Goal: Task Accomplishment & Management: Complete application form

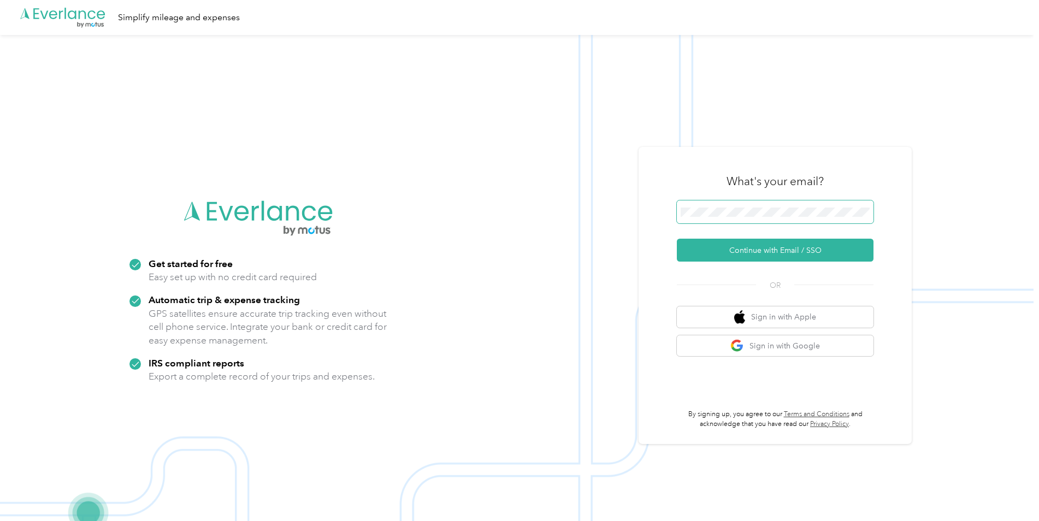
click at [702, 203] on span at bounding box center [775, 212] width 197 height 23
click at [815, 255] on button "Continue with Email / SSO" at bounding box center [775, 250] width 197 height 23
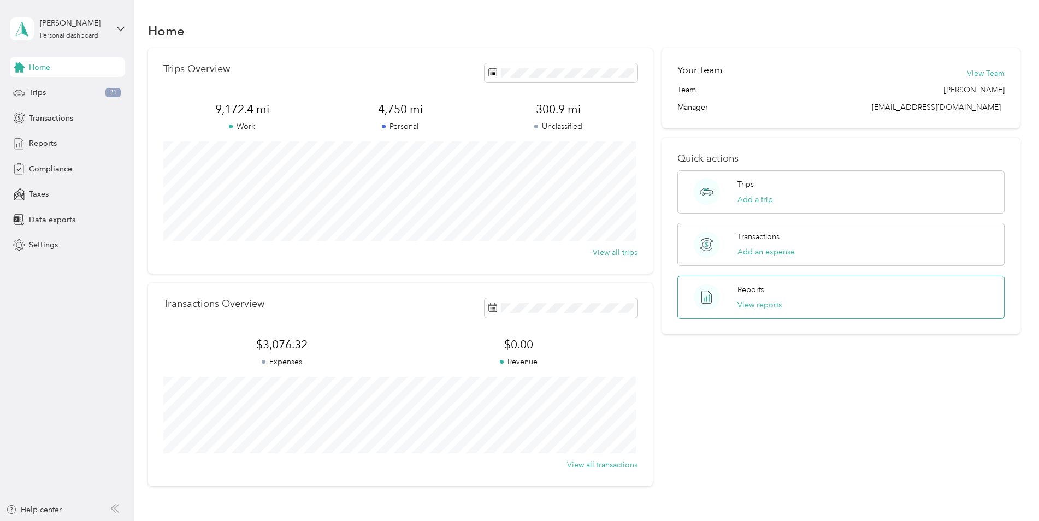
click at [758, 298] on div "Reports View reports" at bounding box center [760, 297] width 44 height 27
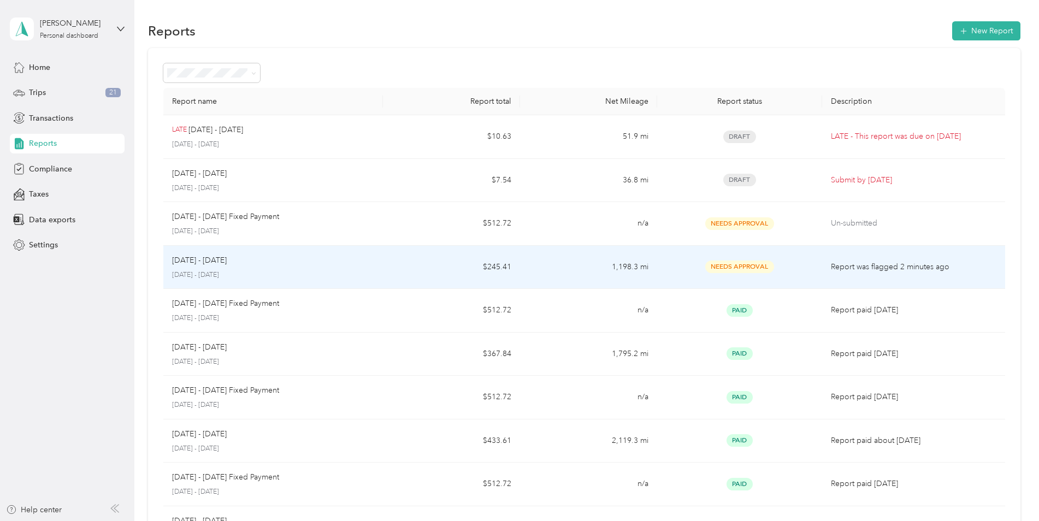
click at [266, 267] on div "Sep 1 - 30, 2025 September 1 - 30, 2025" at bounding box center [273, 268] width 202 height 26
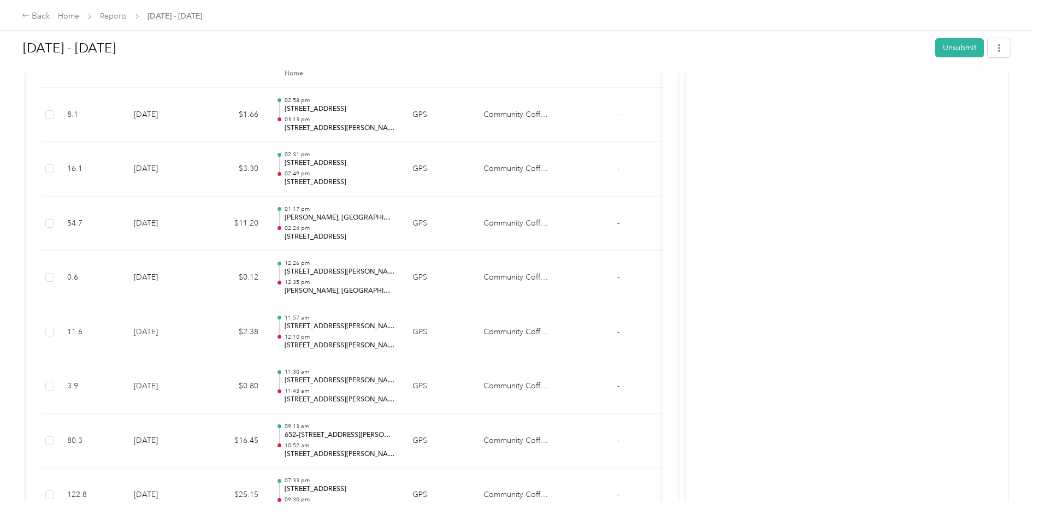
scroll to position [2079, 0]
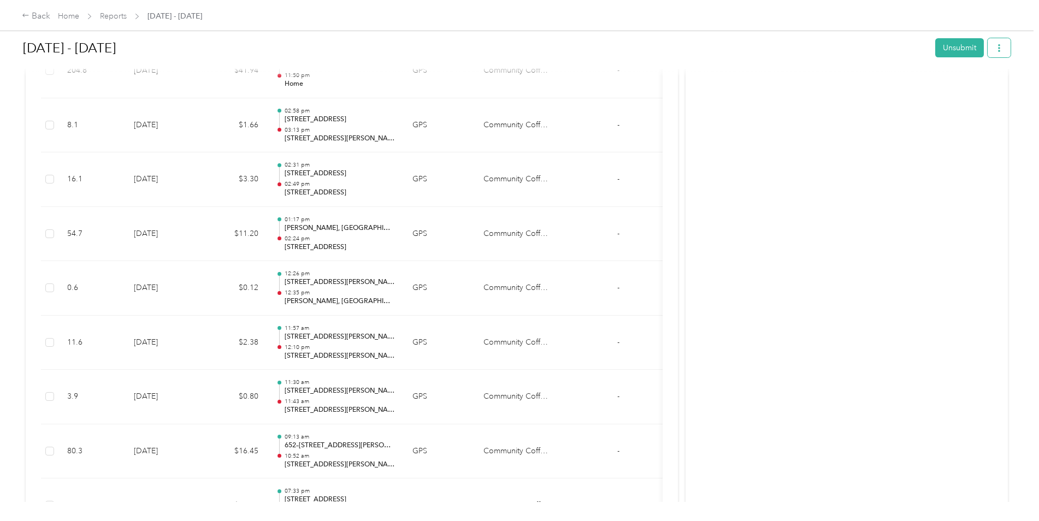
click at [1003, 42] on button "button" at bounding box center [999, 47] width 23 height 19
click at [803, 290] on div "Activity and Comments Report was flagged Your report has been flagged for the f…" at bounding box center [847, 401] width 322 height 4794
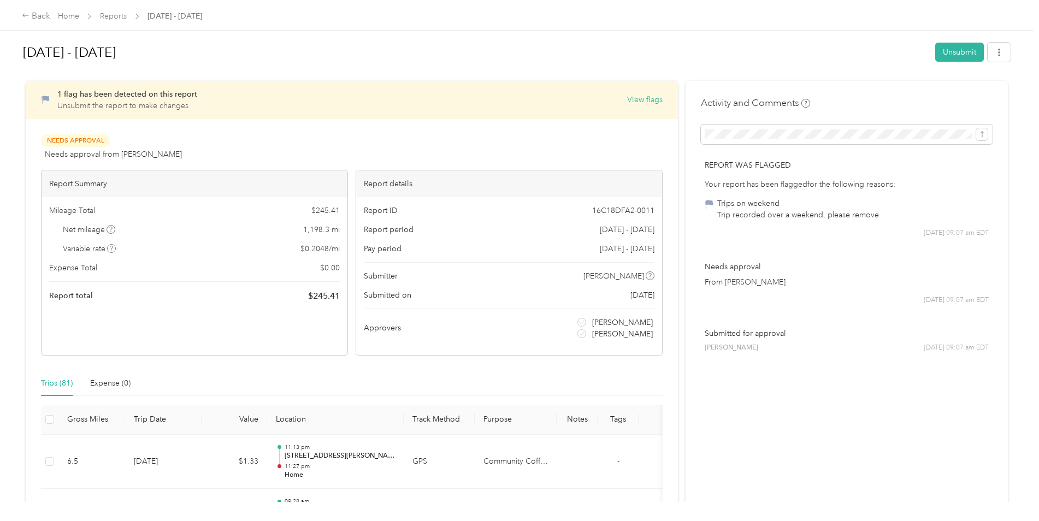
scroll to position [0, 0]
click at [632, 99] on button "View flags" at bounding box center [645, 102] width 36 height 11
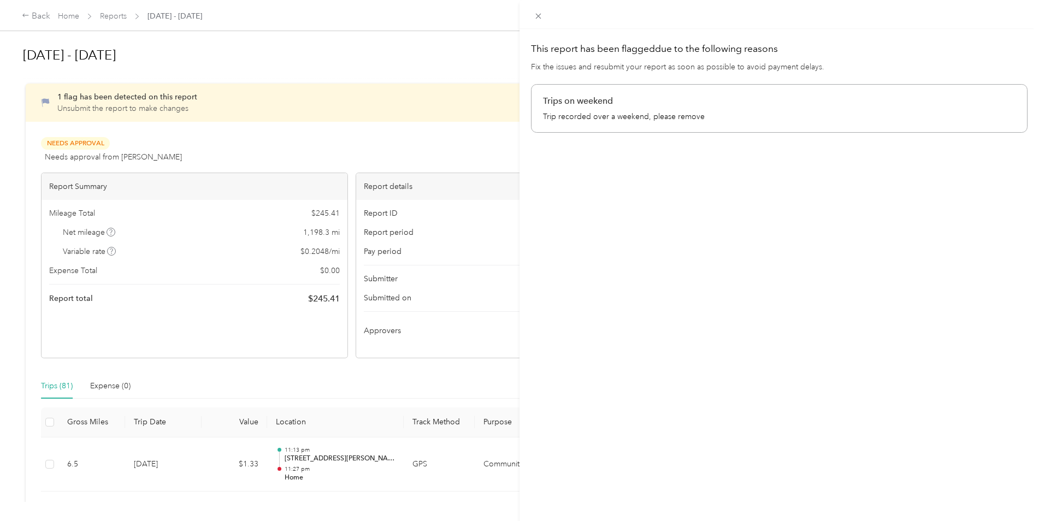
click at [69, 387] on div "This report has been flagged due to the following reasons Fix the issues and re…" at bounding box center [519, 260] width 1039 height 521
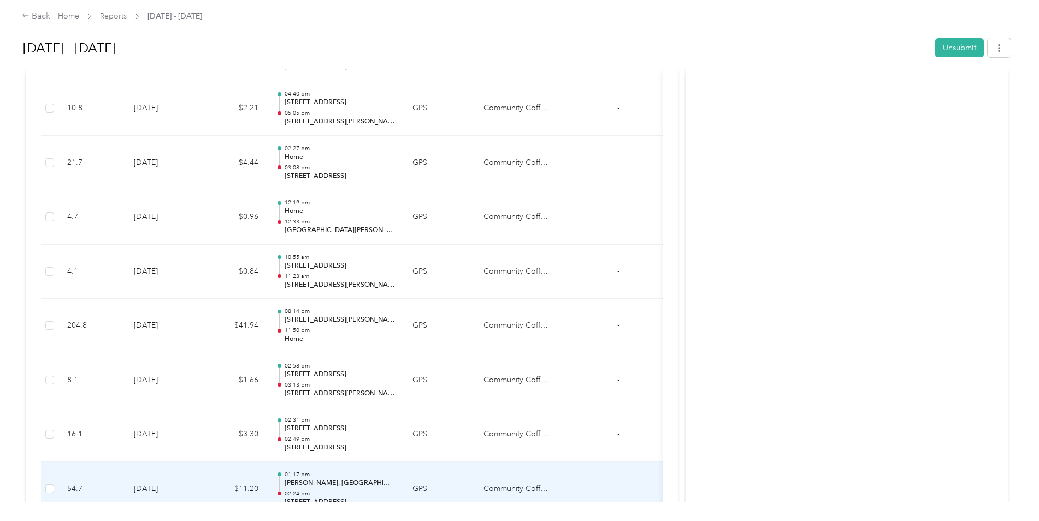
scroll to position [1806, 0]
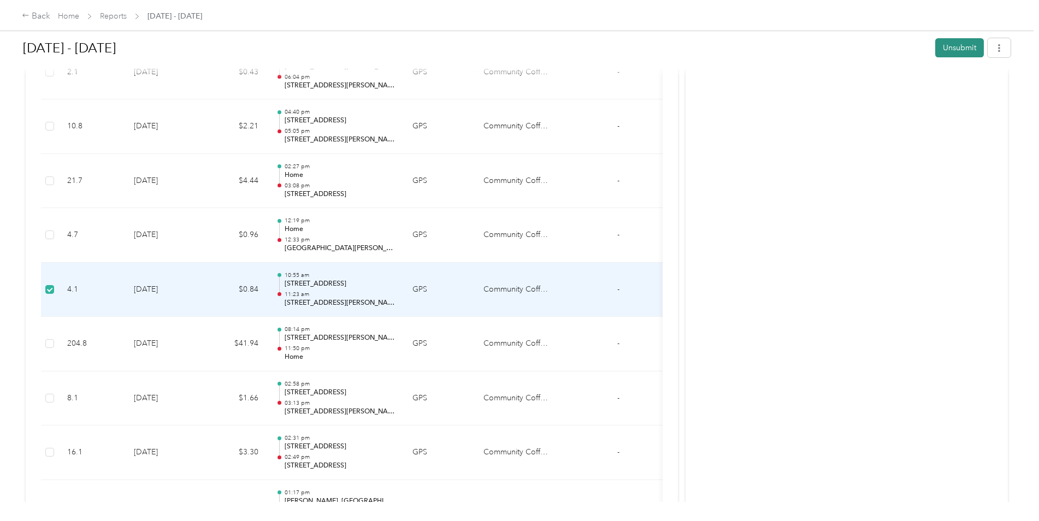
click at [957, 48] on button "Unsubmit" at bounding box center [960, 47] width 49 height 19
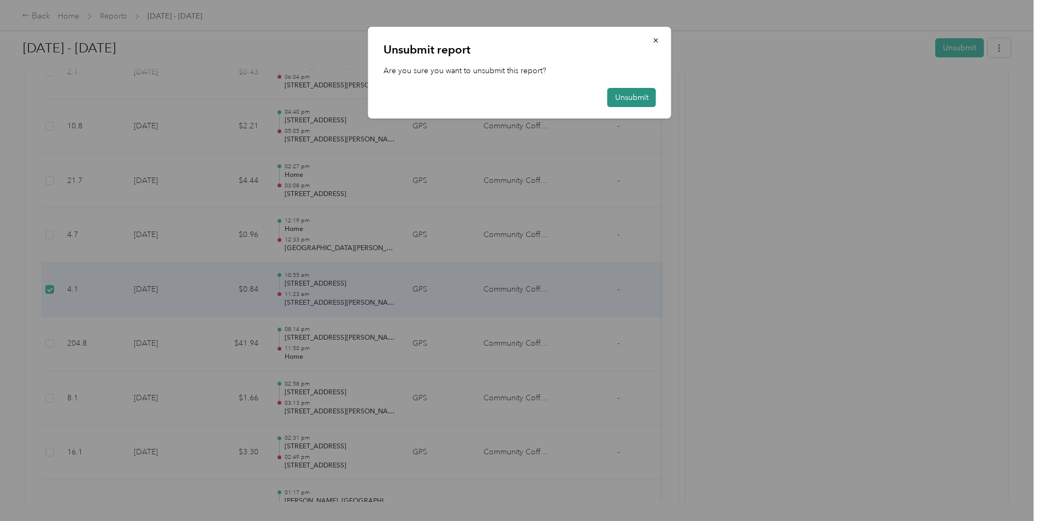
click at [628, 95] on button "Unsubmit" at bounding box center [632, 97] width 49 height 19
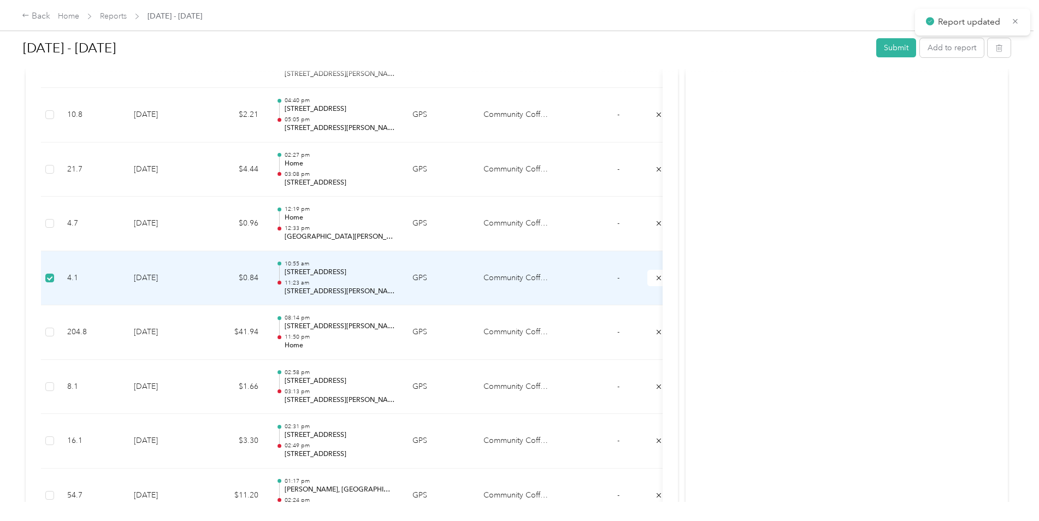
scroll to position [1795, 0]
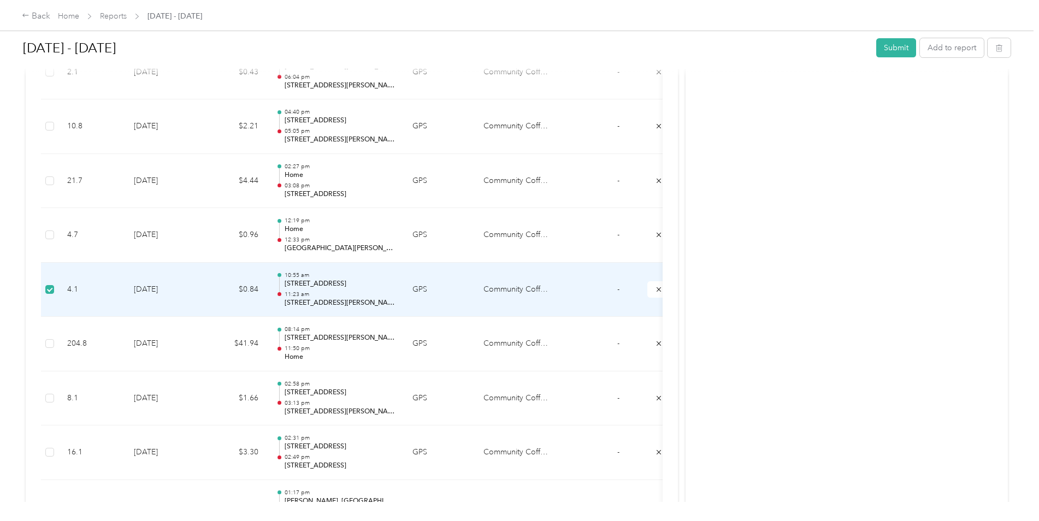
click at [617, 290] on span "-" at bounding box center [618, 289] width 2 height 9
click at [532, 291] on td "Community Coffee" at bounding box center [516, 290] width 82 height 55
click at [653, 292] on button "submit" at bounding box center [659, 289] width 23 height 16
click at [656, 289] on icon "submit" at bounding box center [659, 290] width 8 height 8
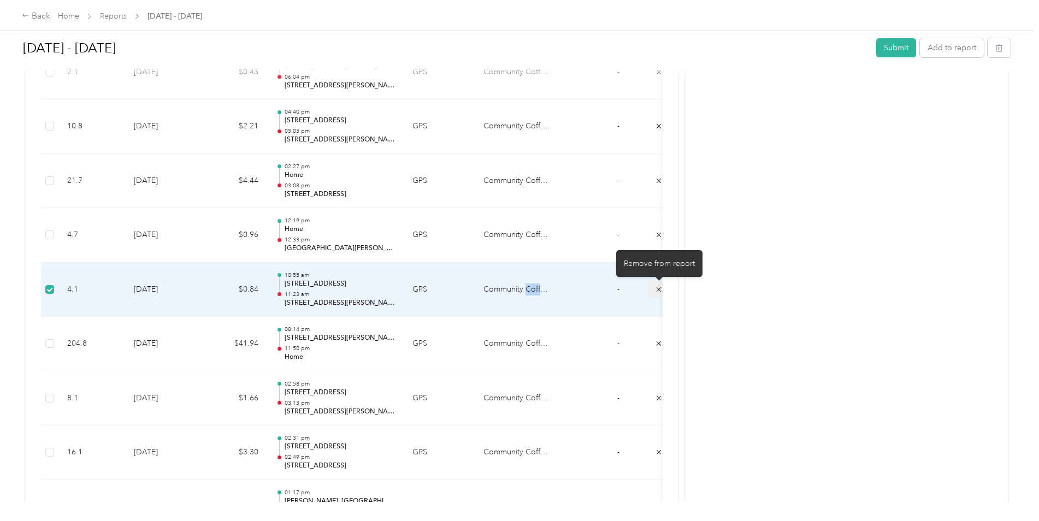
click at [657, 290] on icon "submit" at bounding box center [659, 290] width 8 height 8
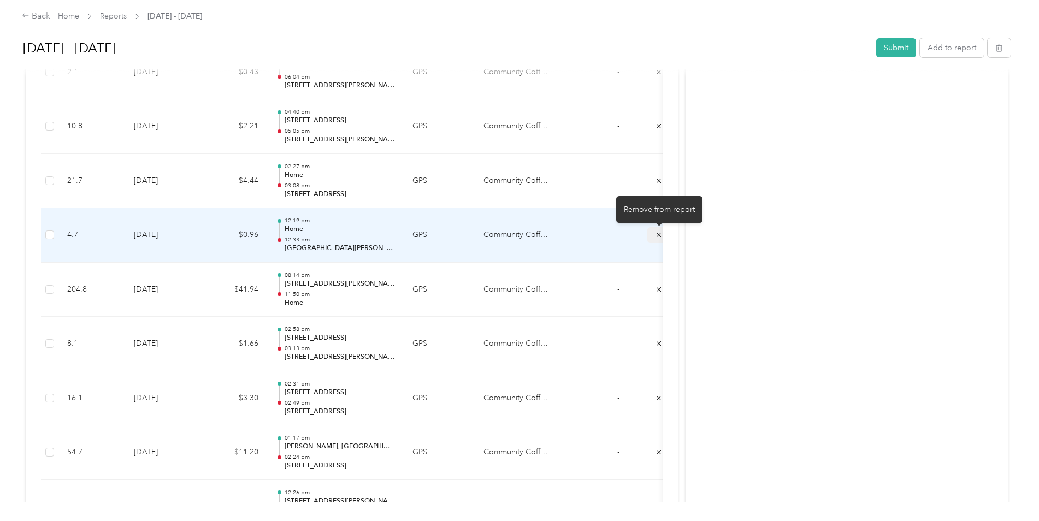
click at [656, 237] on icon "submit" at bounding box center [659, 235] width 8 height 8
click at [656, 214] on div "Remove from report" at bounding box center [659, 209] width 86 height 27
click at [658, 234] on icon "submit" at bounding box center [659, 235] width 4 height 4
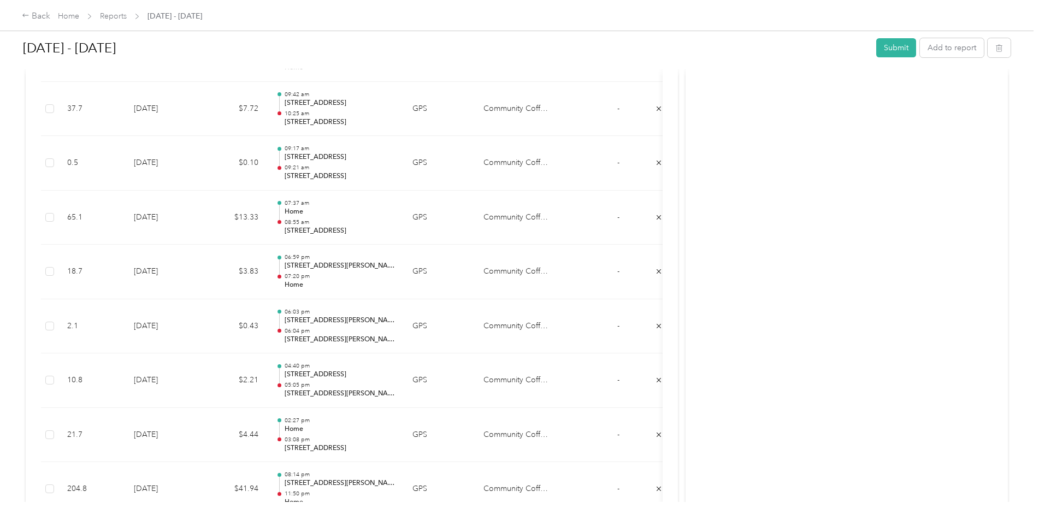
scroll to position [1521, 0]
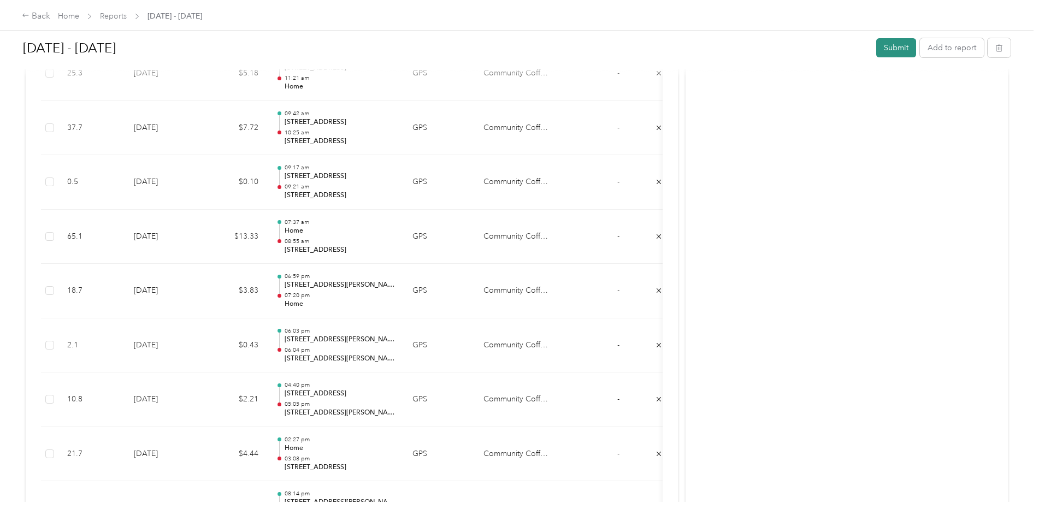
click at [899, 50] on button "Submit" at bounding box center [897, 47] width 40 height 19
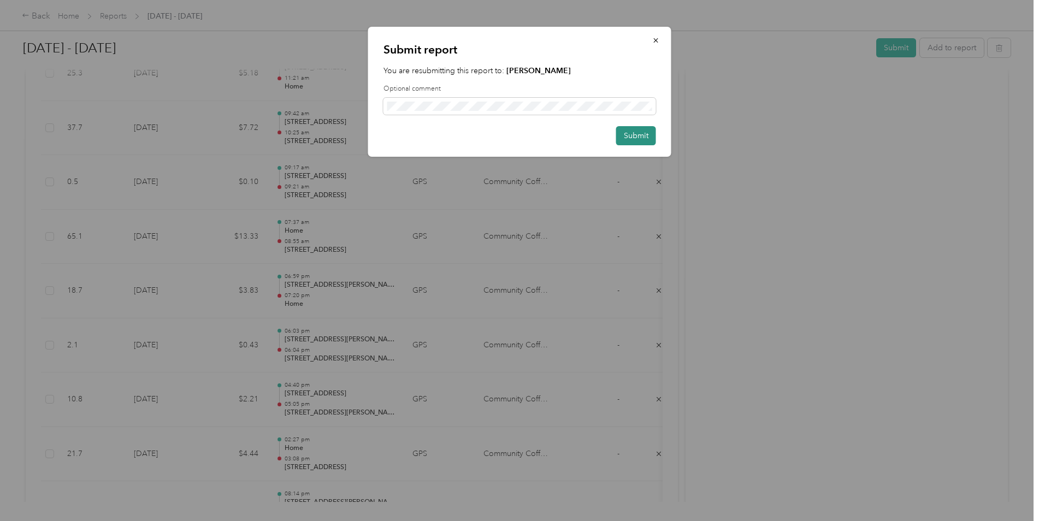
click at [638, 136] on button "Submit" at bounding box center [636, 135] width 40 height 19
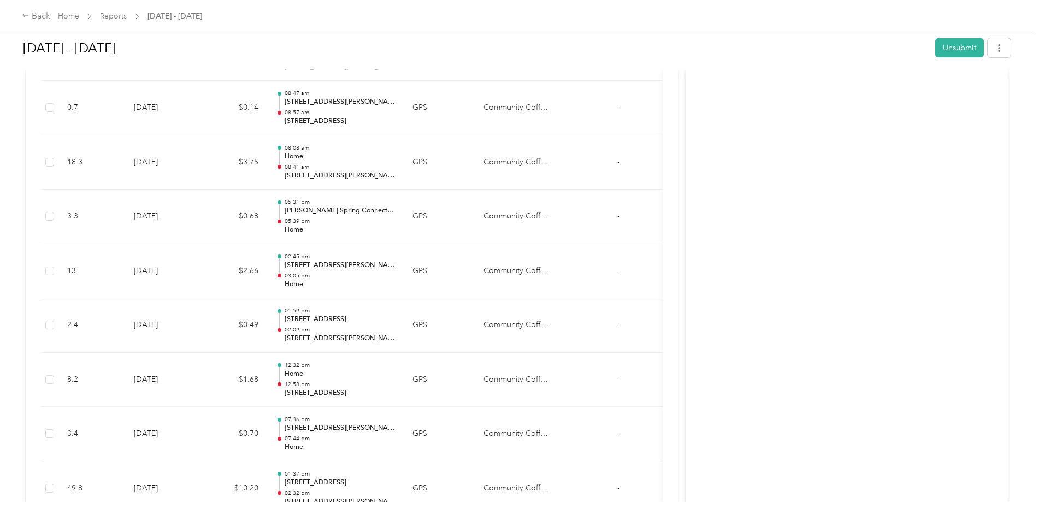
scroll to position [604, 0]
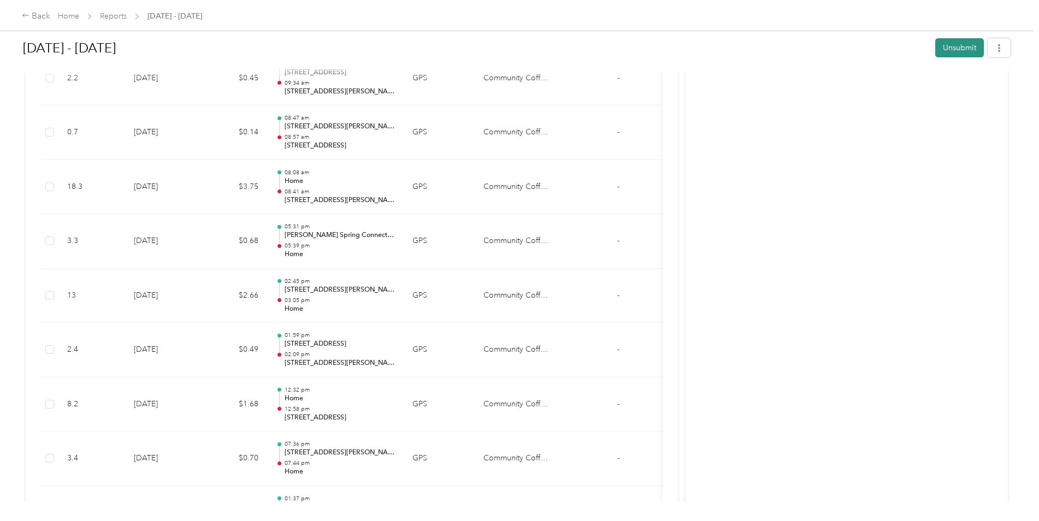
click at [959, 50] on button "Unsubmit" at bounding box center [960, 47] width 49 height 19
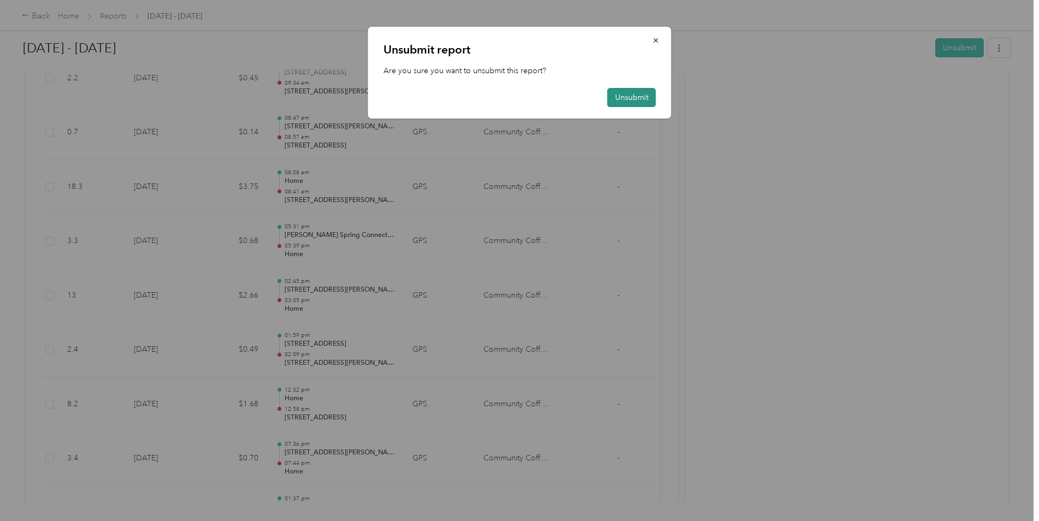
click at [622, 97] on button "Unsubmit" at bounding box center [632, 97] width 49 height 19
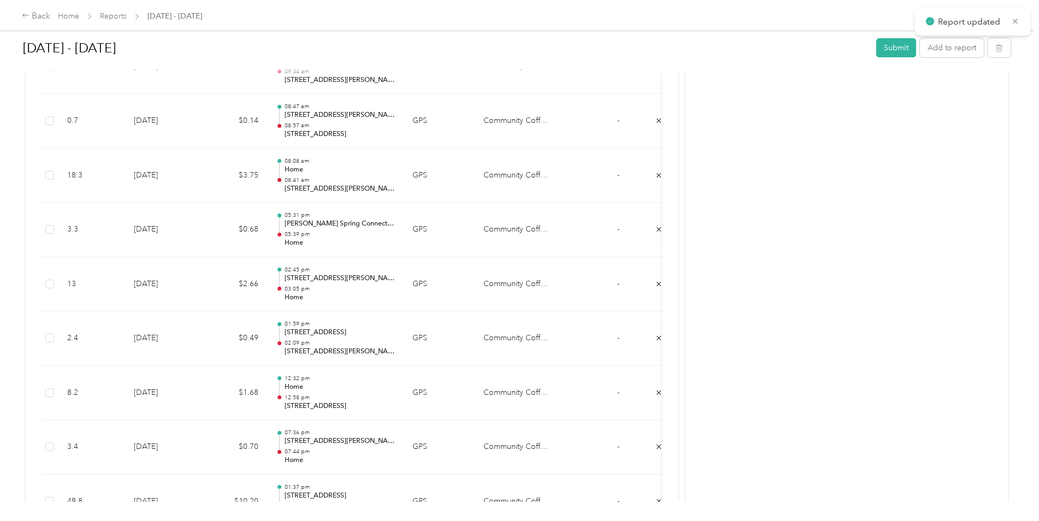
scroll to position [592, 0]
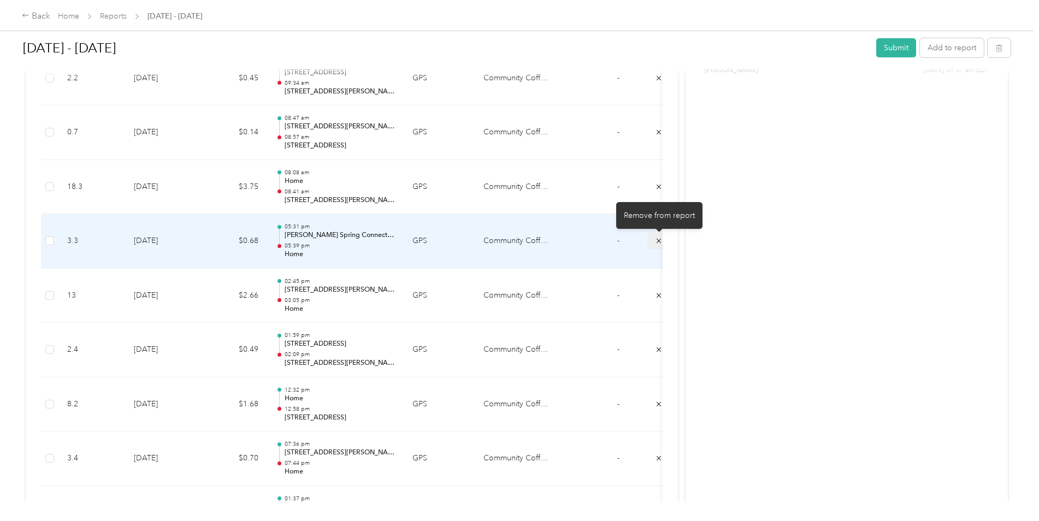
click at [657, 241] on icon "submit" at bounding box center [659, 241] width 8 height 8
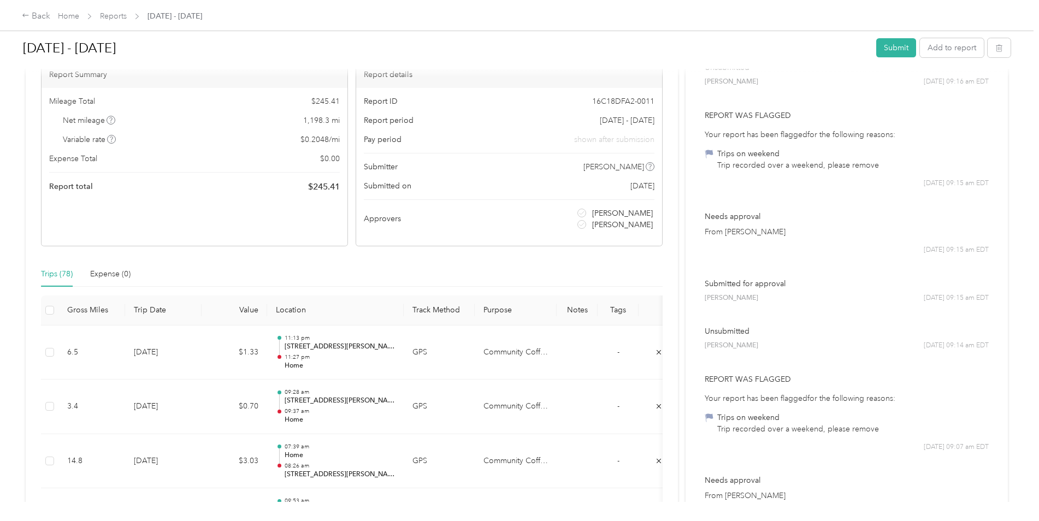
scroll to position [46, 0]
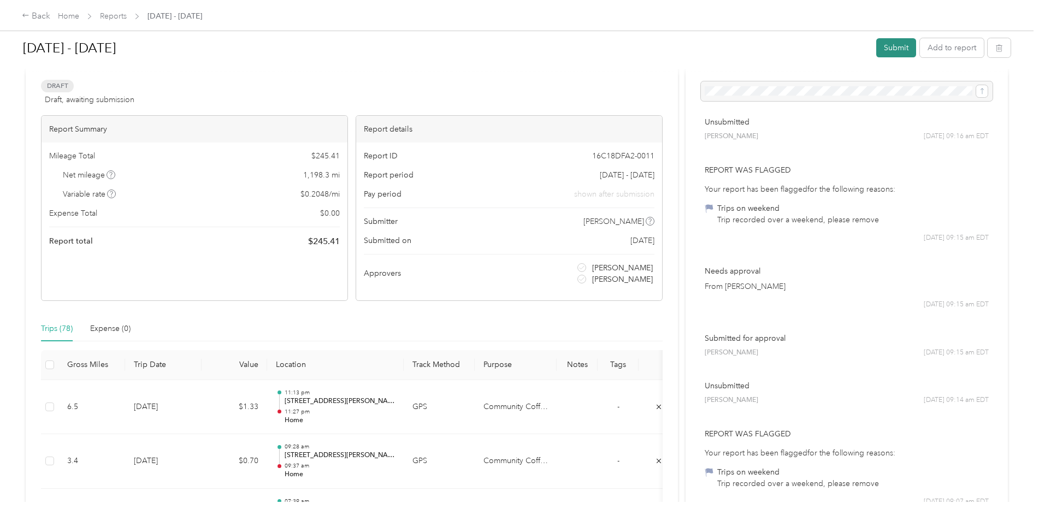
click at [897, 52] on button "Submit" at bounding box center [897, 47] width 40 height 19
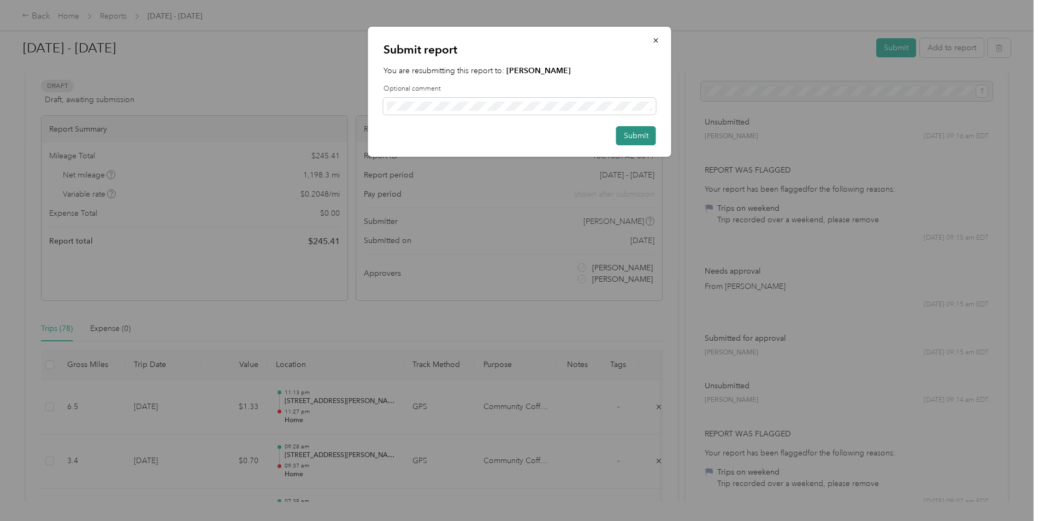
click at [628, 134] on button "Submit" at bounding box center [636, 135] width 40 height 19
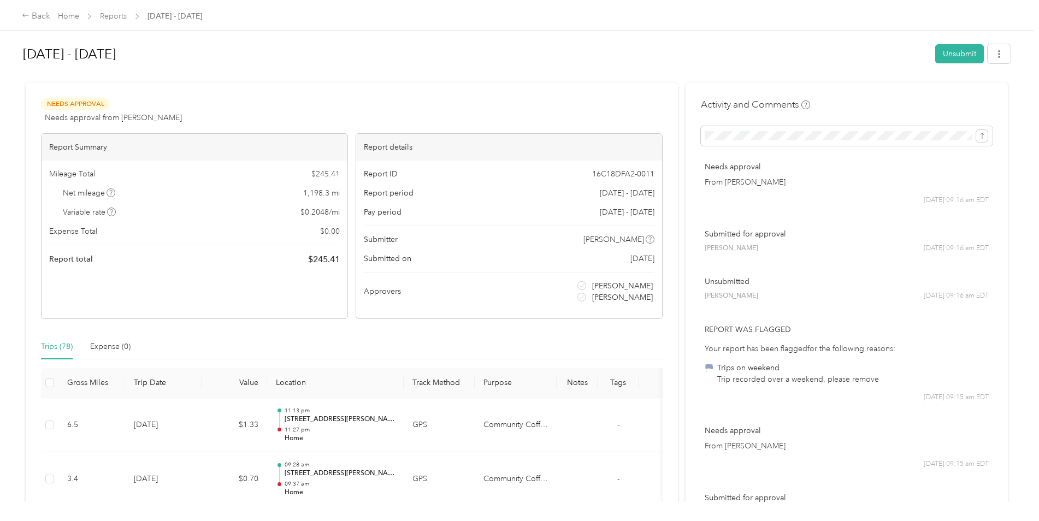
scroll to position [0, 0]
